Goal: Information Seeking & Learning: Check status

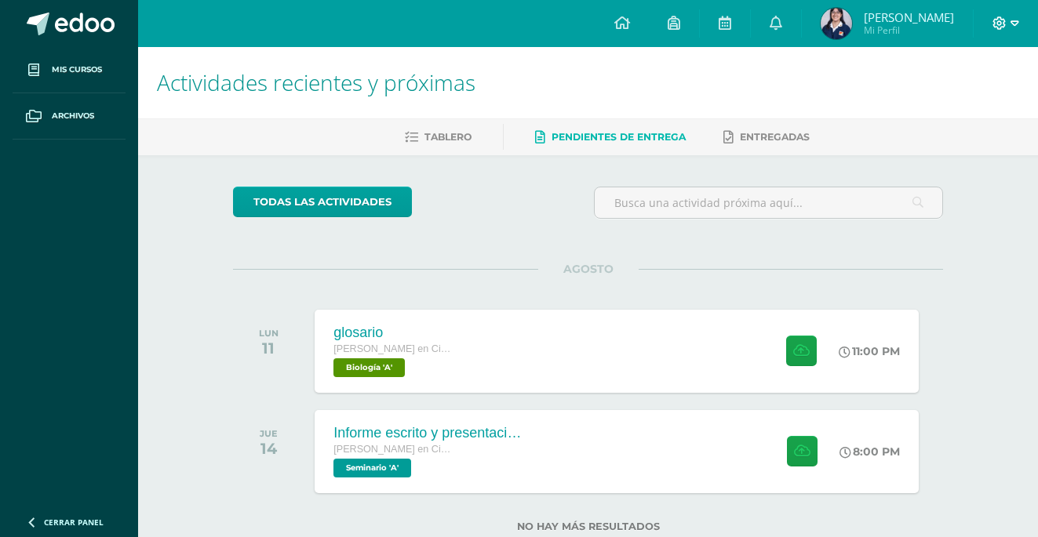
click at [1007, 24] on span at bounding box center [1005, 23] width 27 height 17
click at [591, 136] on span "Pendientes de entrega" at bounding box center [618, 137] width 134 height 12
click at [1004, 22] on icon at bounding box center [999, 22] width 13 height 13
click at [933, 109] on span "Cerrar sesión" at bounding box center [964, 107] width 71 height 15
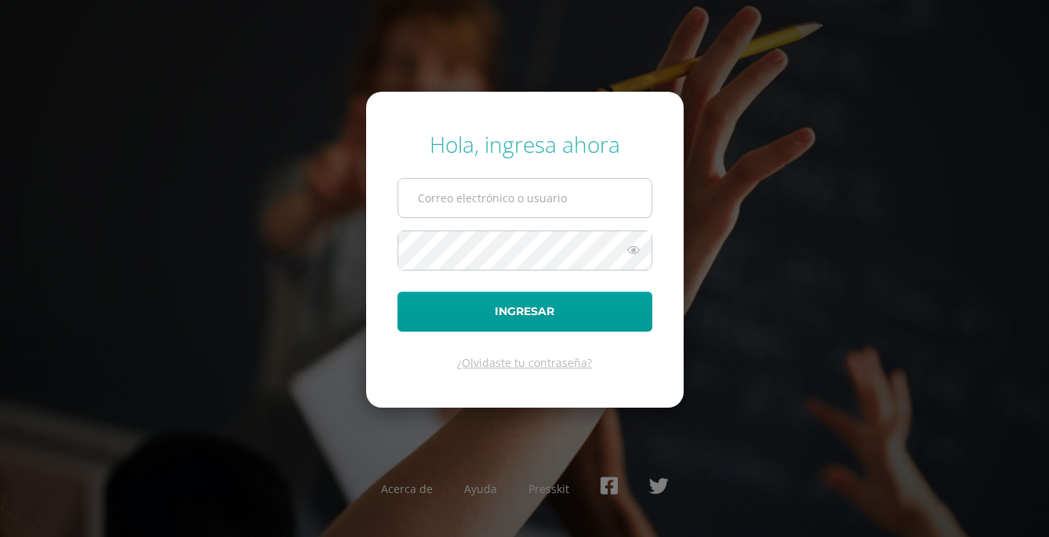
click at [486, 195] on input "text" at bounding box center [524, 198] width 253 height 38
type input "2019236@colegiobelga.edu.gt"
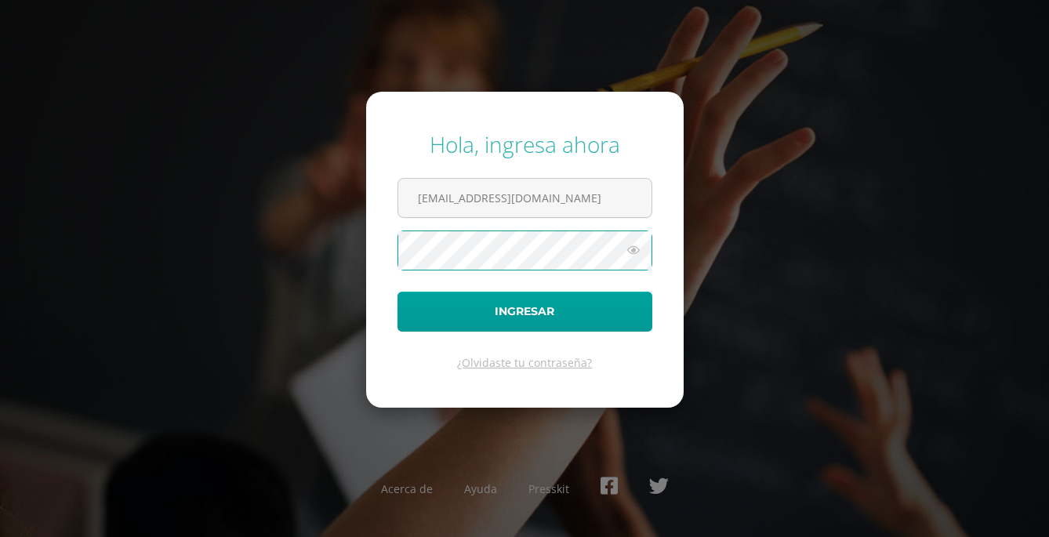
click at [398, 292] on button "Ingresar" at bounding box center [525, 312] width 255 height 40
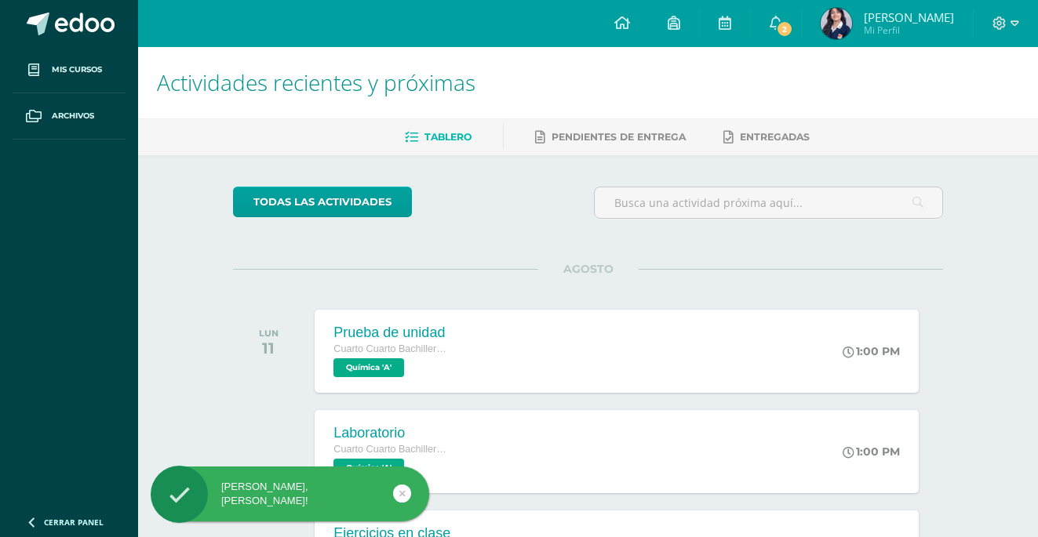
scroll to position [78, 0]
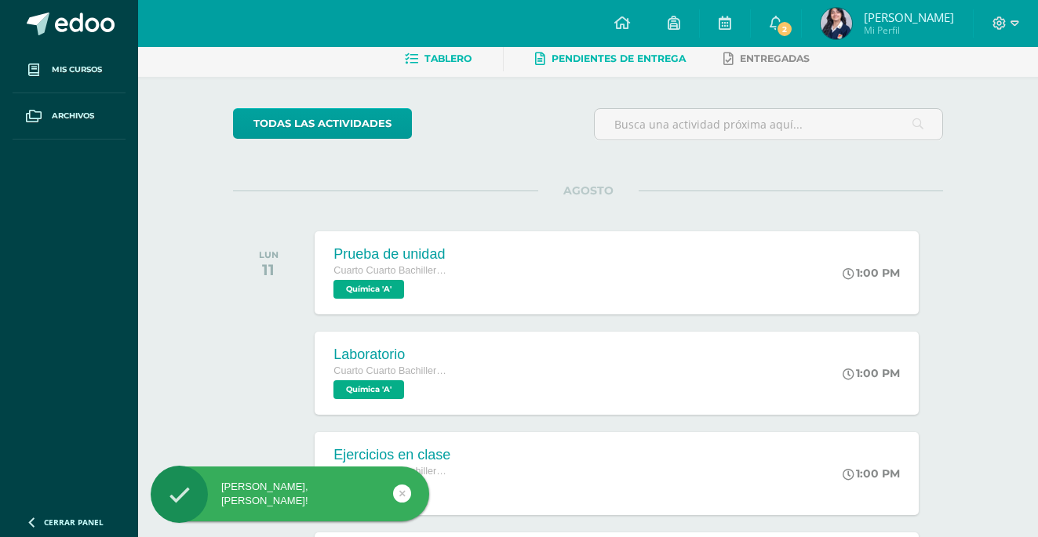
click at [630, 57] on span "Pendientes de entrega" at bounding box center [618, 59] width 134 height 12
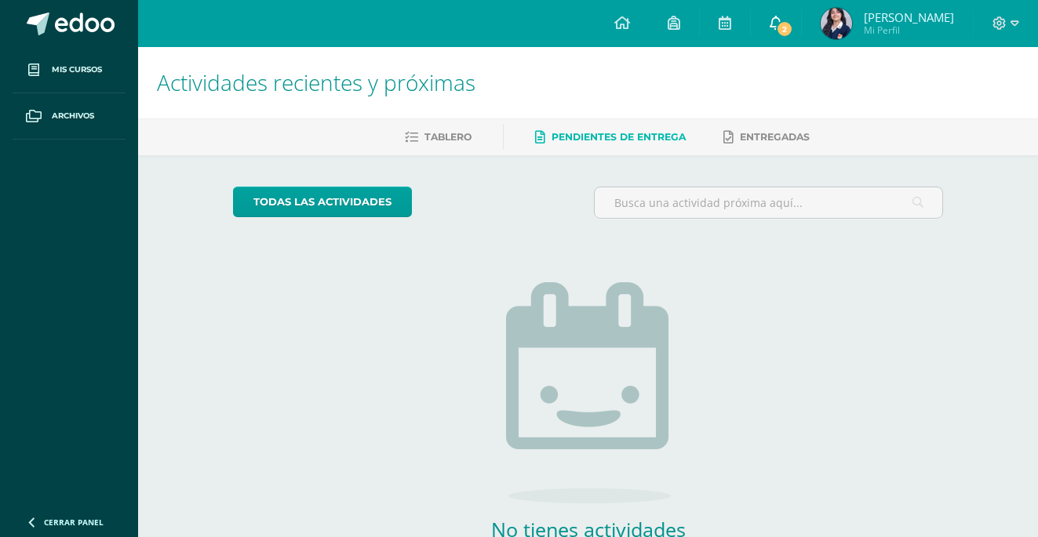
click at [780, 23] on icon at bounding box center [775, 23] width 13 height 14
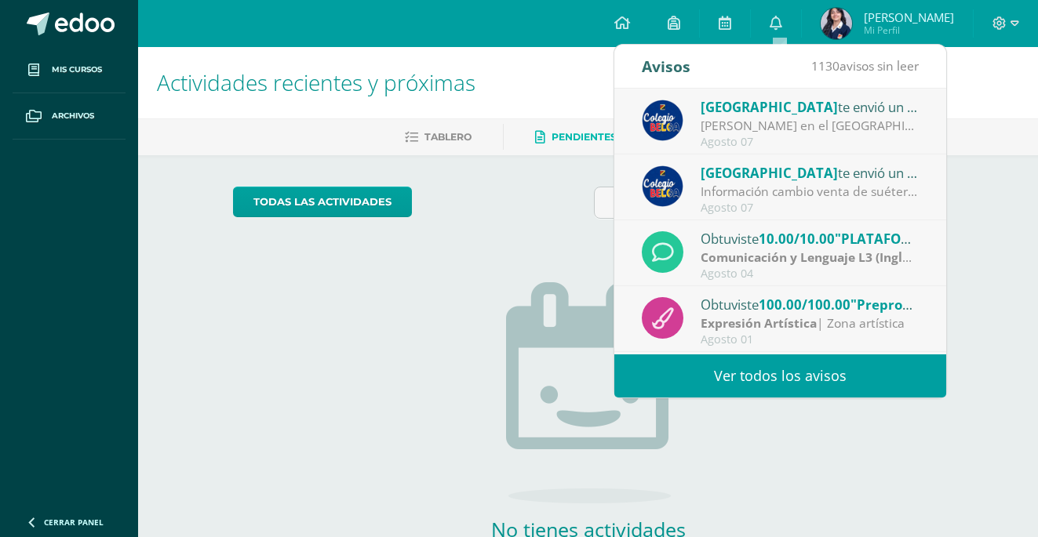
click at [801, 187] on div "Información cambio venta de suéter y chaleco del [GEOGRAPHIC_DATA] [GEOGRAPHIC_…" at bounding box center [809, 192] width 218 height 18
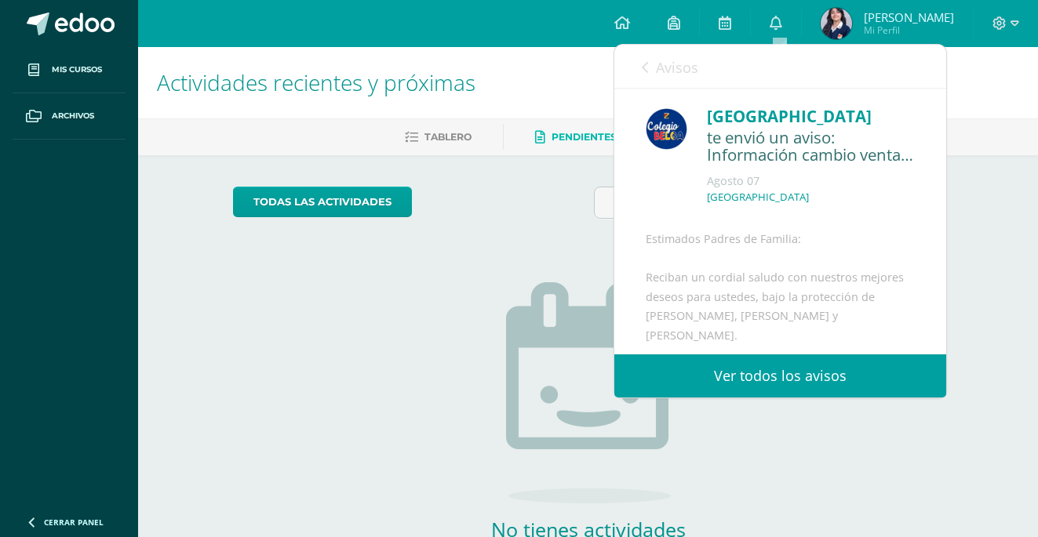
click at [649, 68] on link "Avisos" at bounding box center [670, 67] width 56 height 45
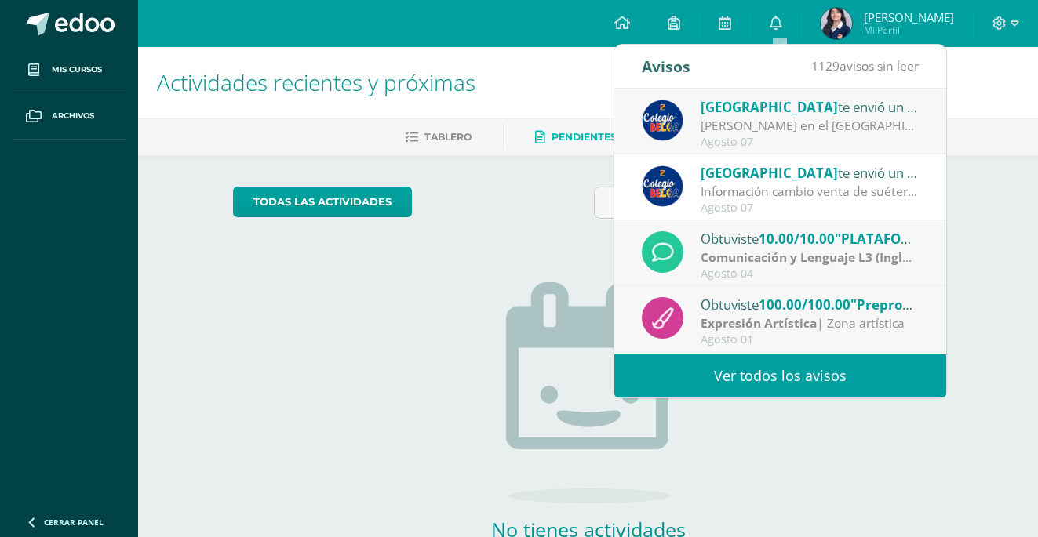
click at [812, 134] on div "Abuelitos Heladeros en el Colegio Belga.: Estimados padres y madres de familia:…" at bounding box center [809, 126] width 218 height 18
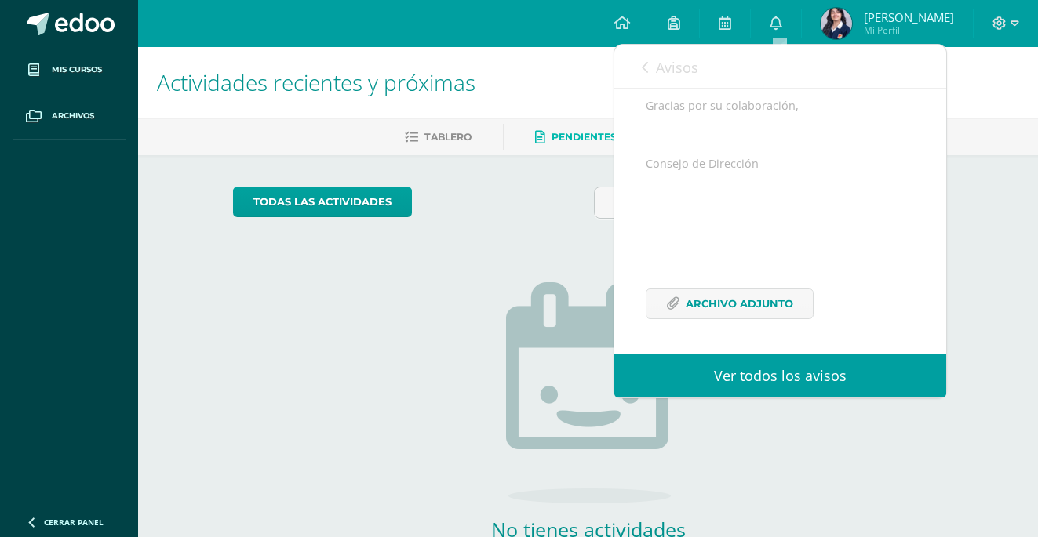
scroll to position [454, 0]
click at [741, 307] on span "Archivo Adjunto" at bounding box center [739, 303] width 107 height 29
click at [653, 70] on link "Avisos" at bounding box center [670, 67] width 56 height 45
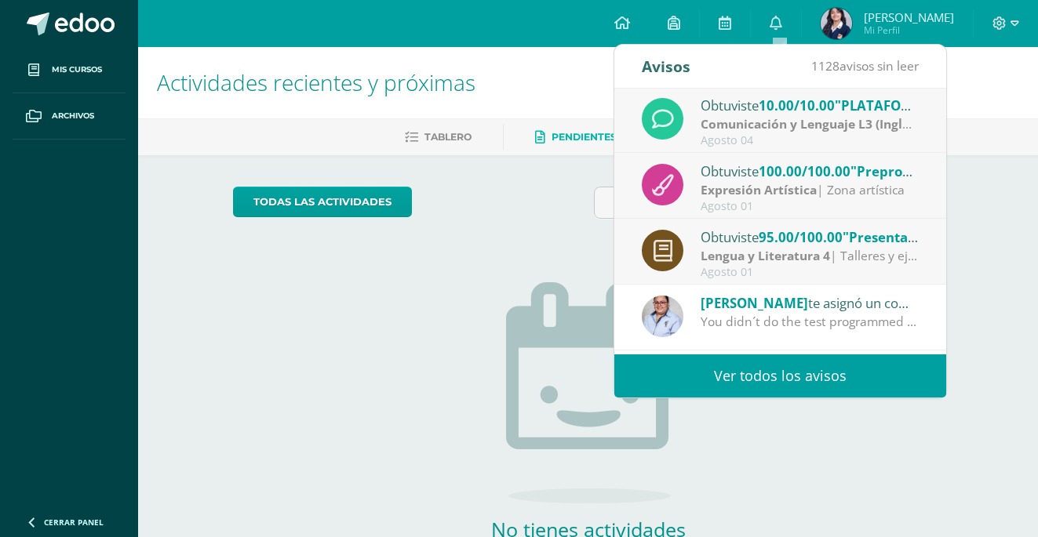
scroll to position [157, 0]
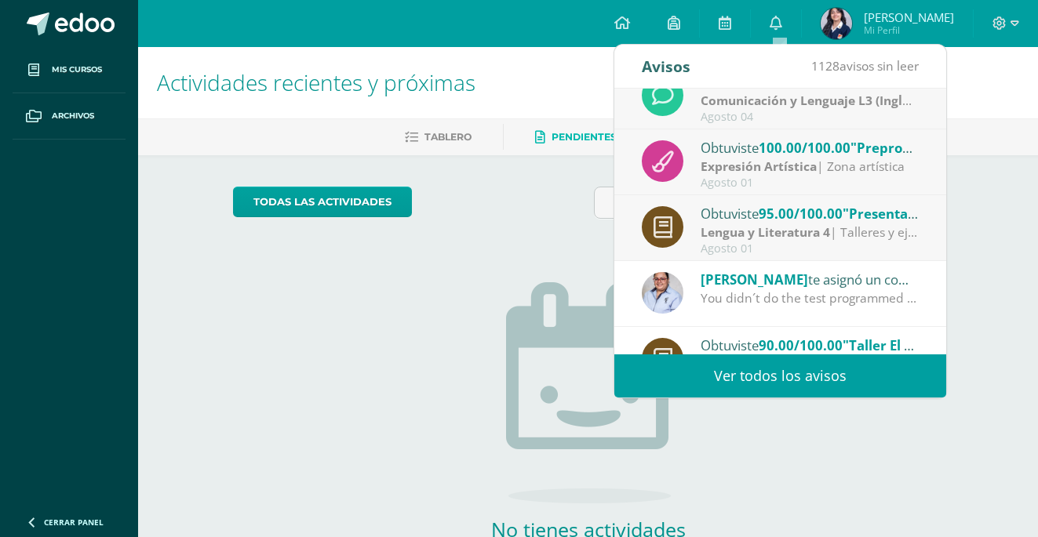
click at [809, 296] on div "You didn´t do the test programmed in Teams Remember to do the exam on time" at bounding box center [809, 298] width 218 height 18
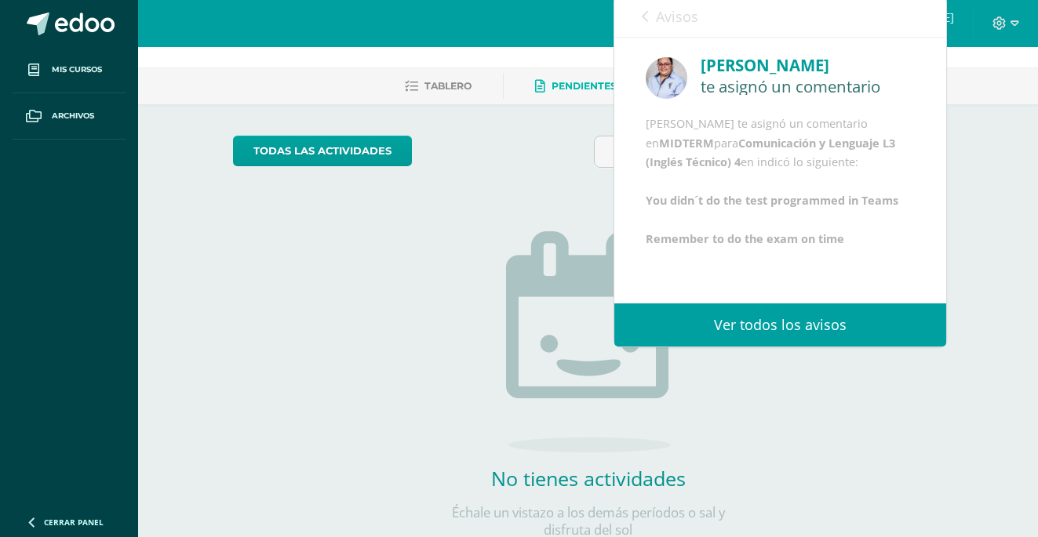
scroll to position [78, 0]
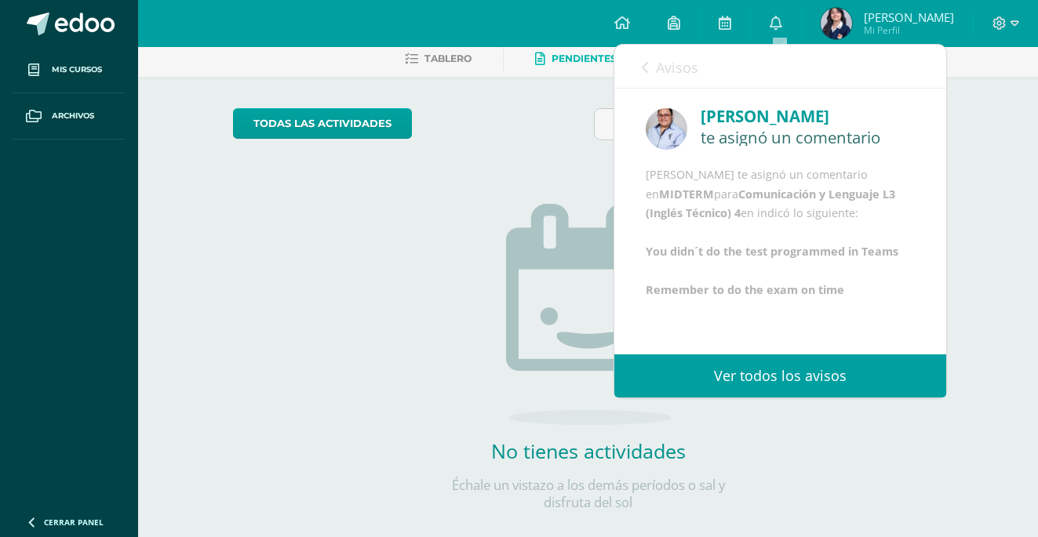
click at [649, 66] on link "Avisos" at bounding box center [670, 67] width 56 height 45
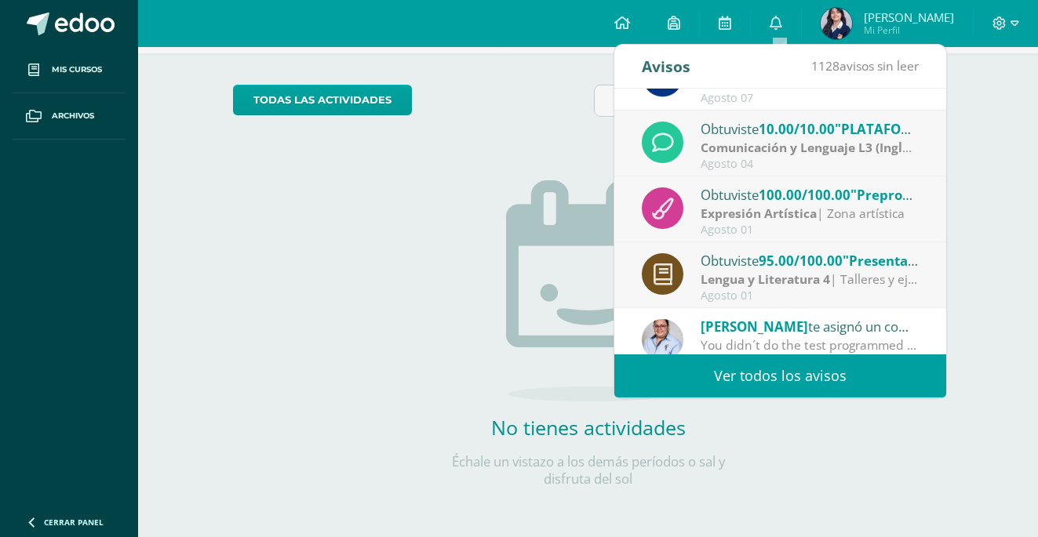
scroll to position [0, 0]
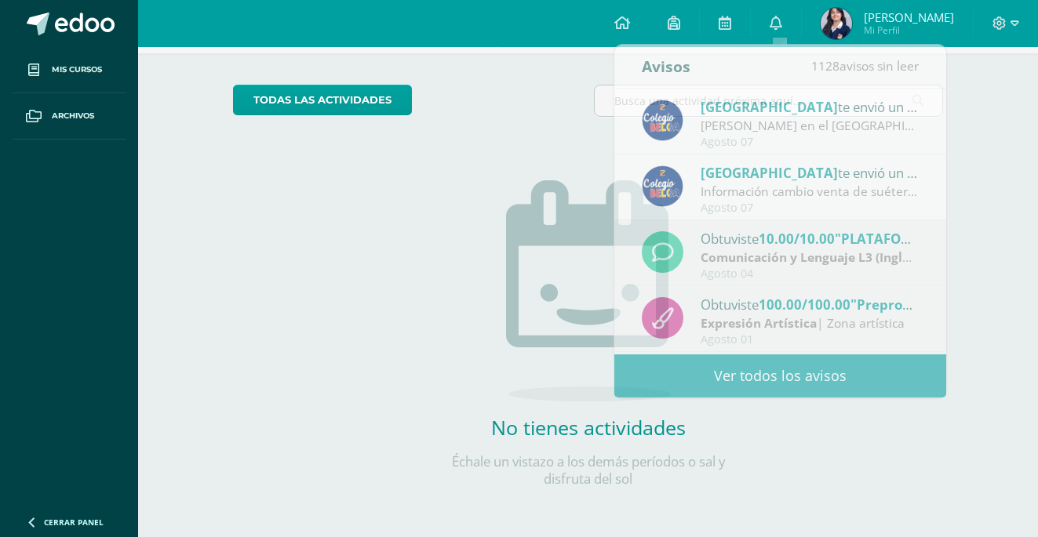
click at [543, 75] on div "todas las Actividades No tienes actividades Échale un vistazo a los demás perío…" at bounding box center [588, 295] width 773 height 485
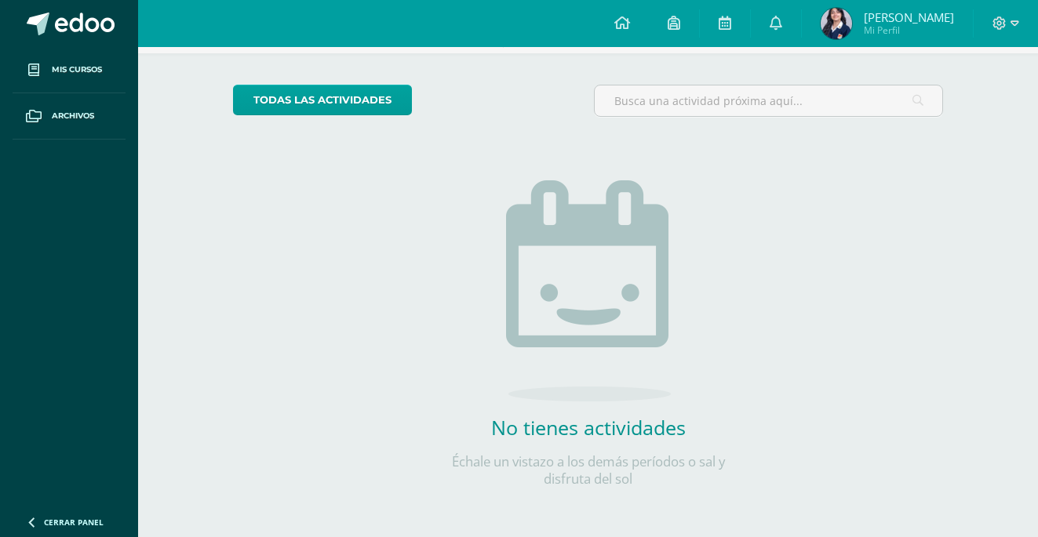
click at [894, 20] on span "[PERSON_NAME]" at bounding box center [909, 17] width 90 height 16
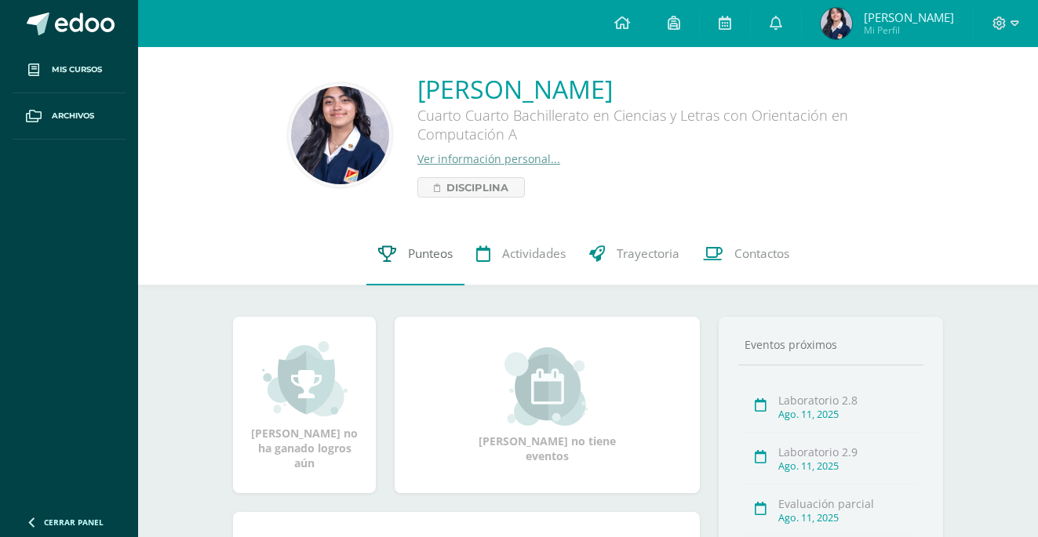
click at [424, 253] on span "Punteos" at bounding box center [430, 254] width 45 height 16
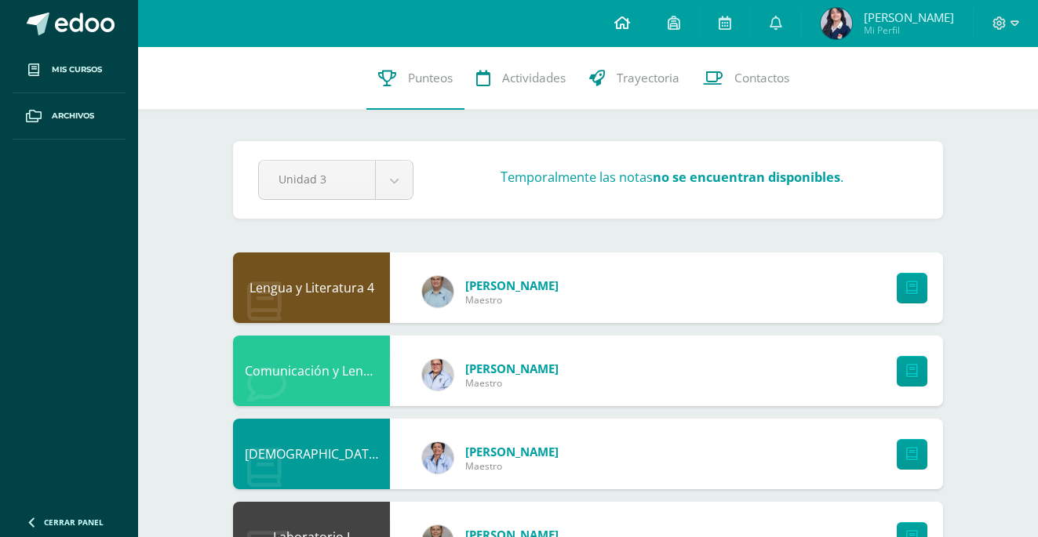
click at [626, 23] on icon at bounding box center [622, 23] width 16 height 14
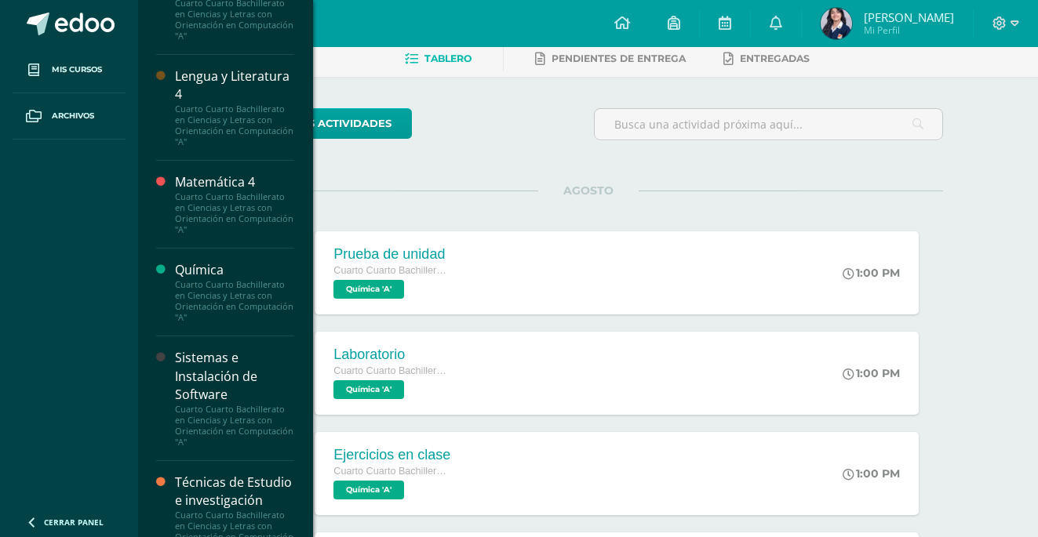
scroll to position [1175, 0]
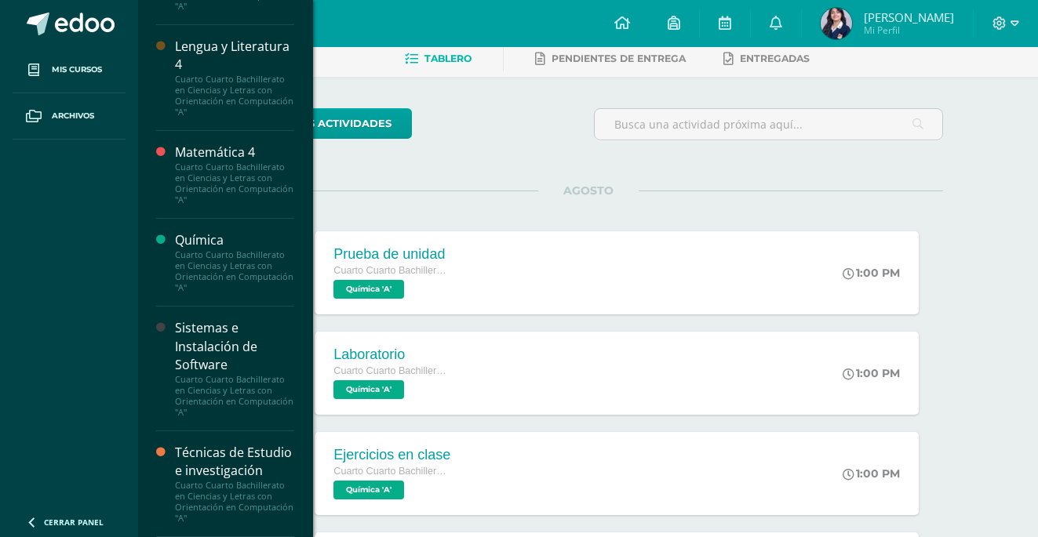
click at [216, 231] on div "Química" at bounding box center [234, 240] width 119 height 18
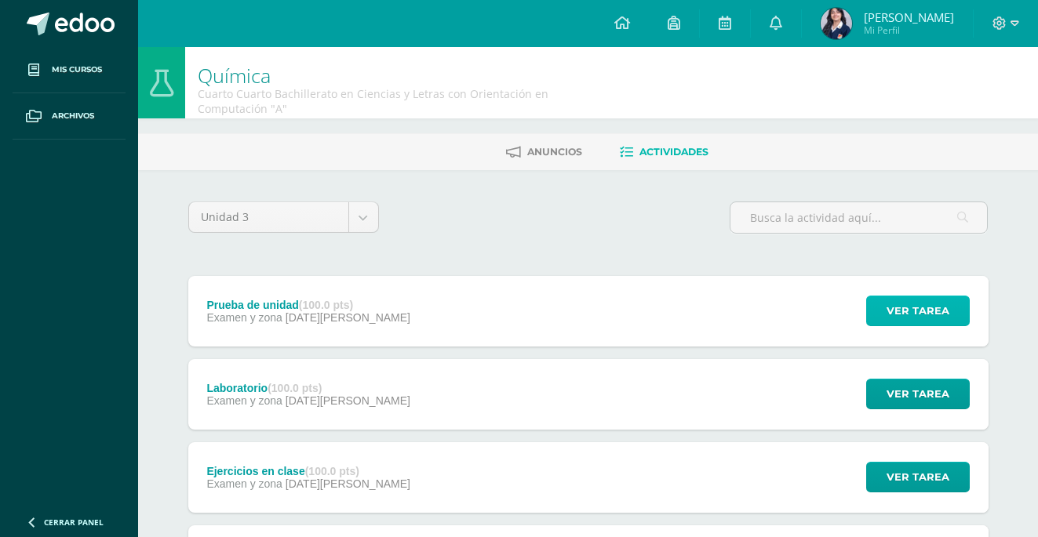
click at [907, 309] on span "Ver tarea" at bounding box center [917, 310] width 63 height 29
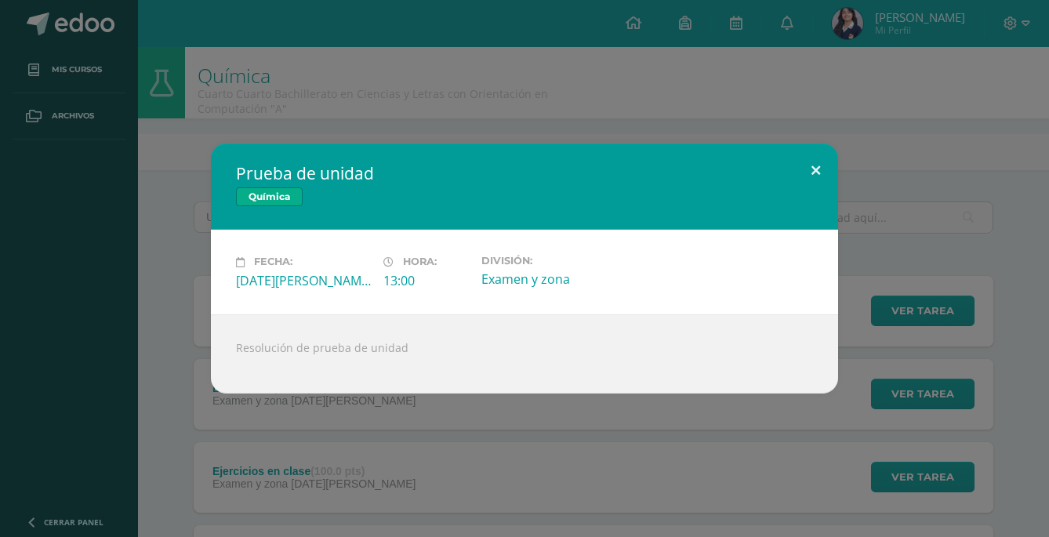
click at [819, 168] on button at bounding box center [816, 170] width 45 height 53
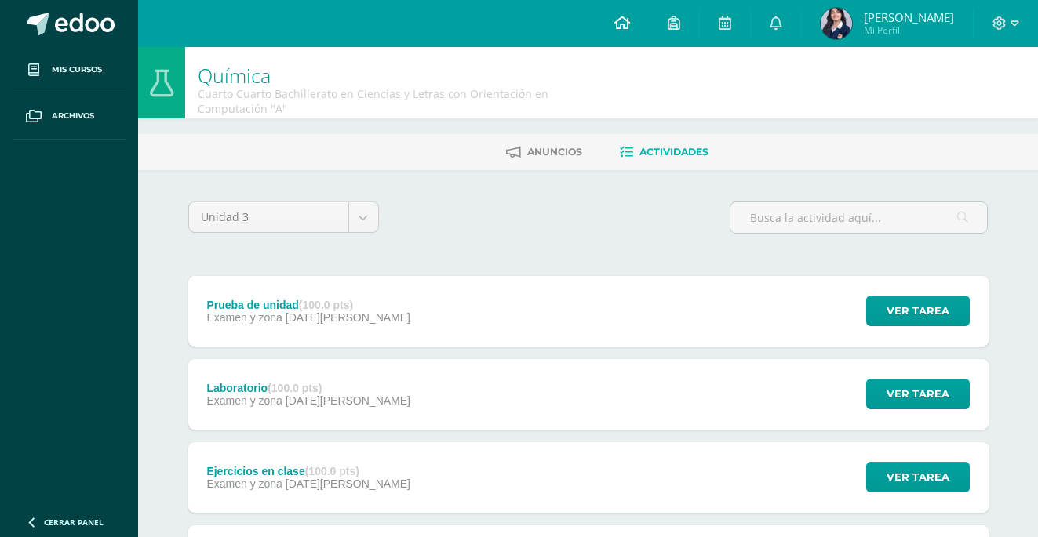
click at [625, 18] on icon at bounding box center [622, 23] width 16 height 14
